Goal: Navigation & Orientation: Find specific page/section

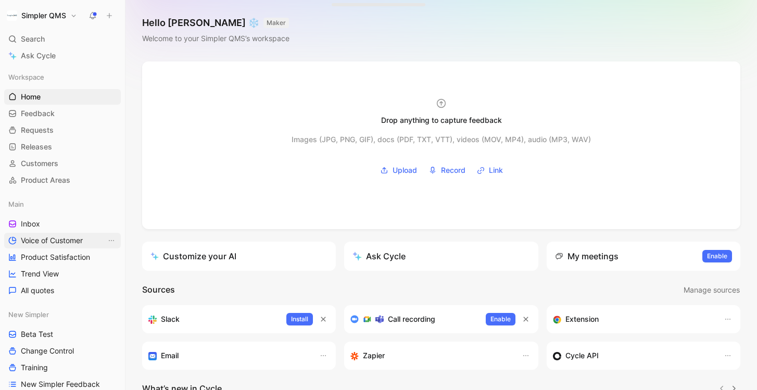
click at [62, 238] on span "Voice of Customer" at bounding box center [52, 240] width 62 height 10
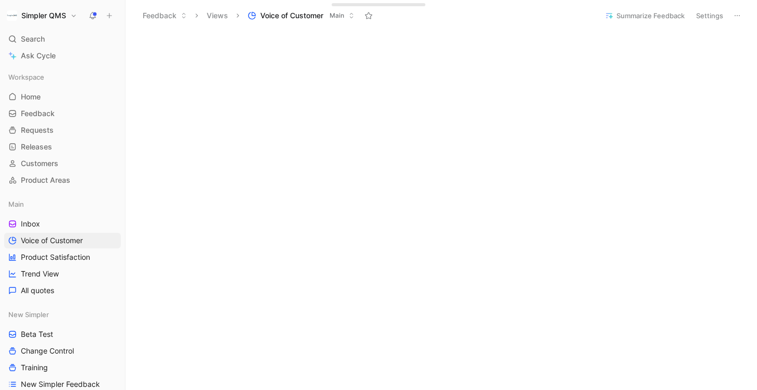
scroll to position [366, 0]
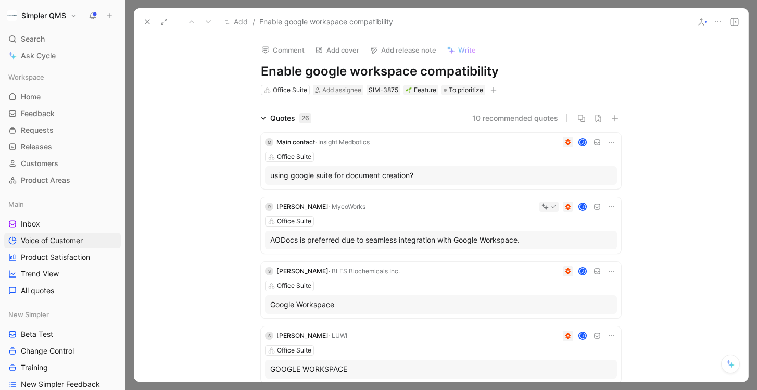
click at [147, 19] on icon at bounding box center [147, 22] width 8 height 8
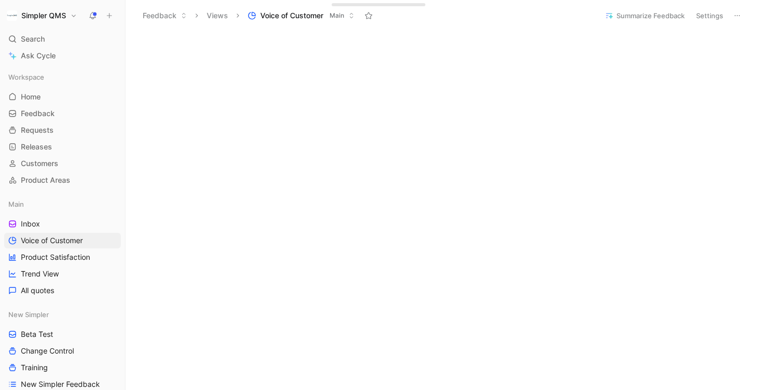
scroll to position [380, 0]
